Goal: Task Accomplishment & Management: Manage account settings

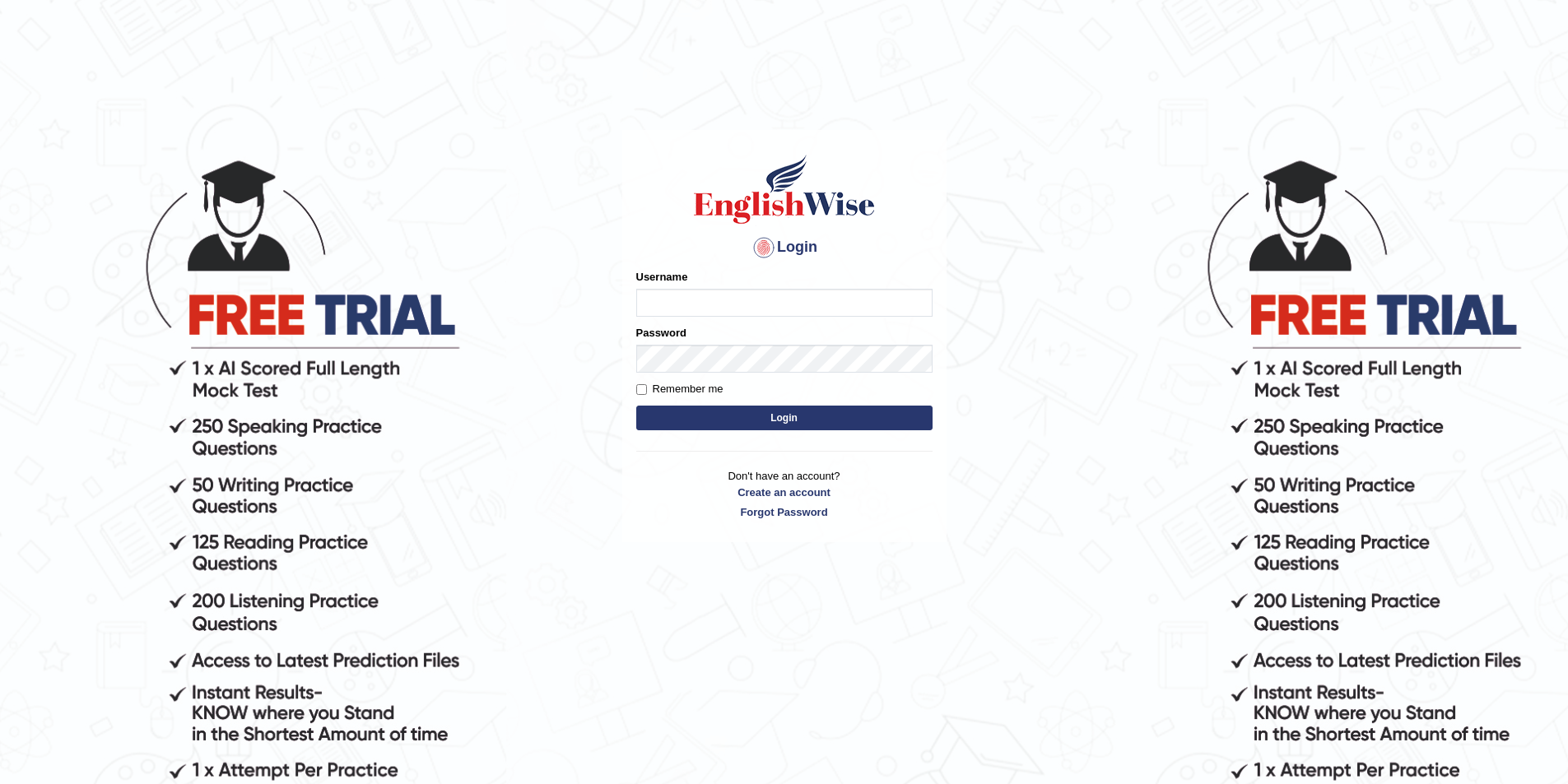
click at [437, 169] on body "Login Please fix the following errors: Username Password Remember me Login Don'…" at bounding box center [784, 470] width 1568 height 784
